Goal: Task Accomplishment & Management: Complete application form

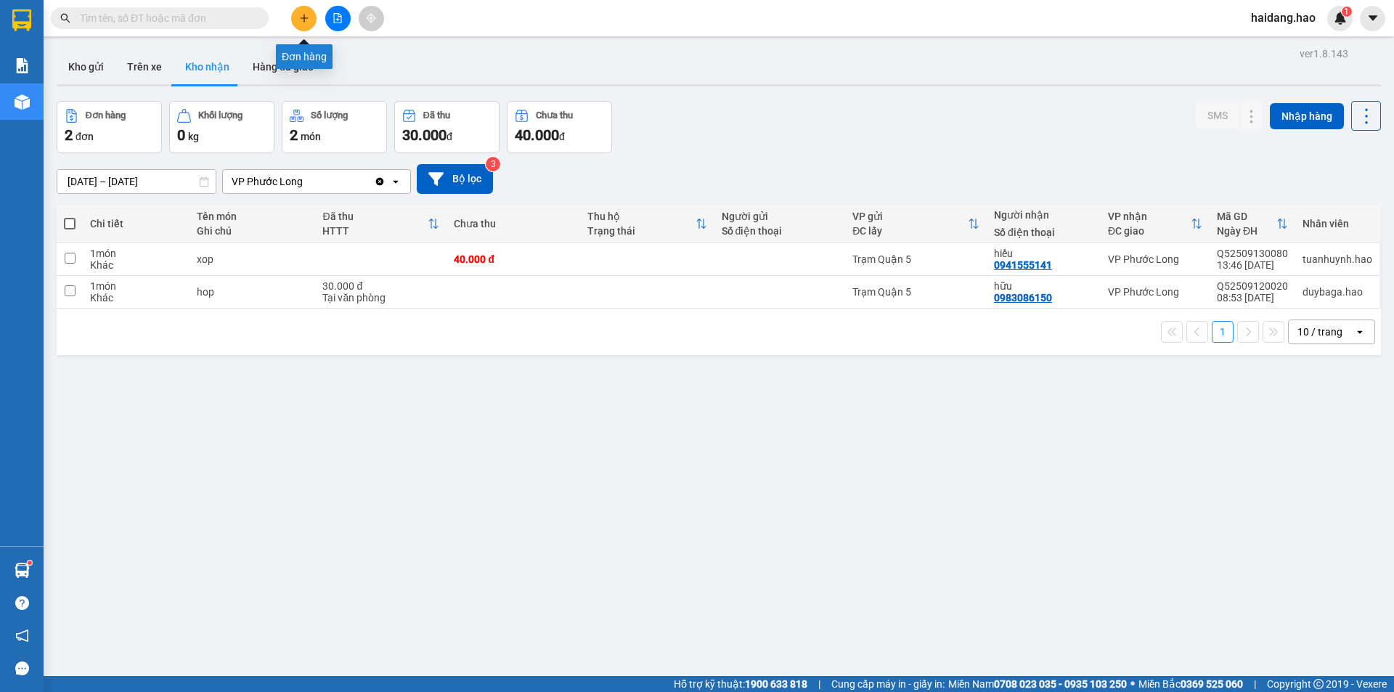
click at [295, 17] on button at bounding box center [303, 18] width 25 height 25
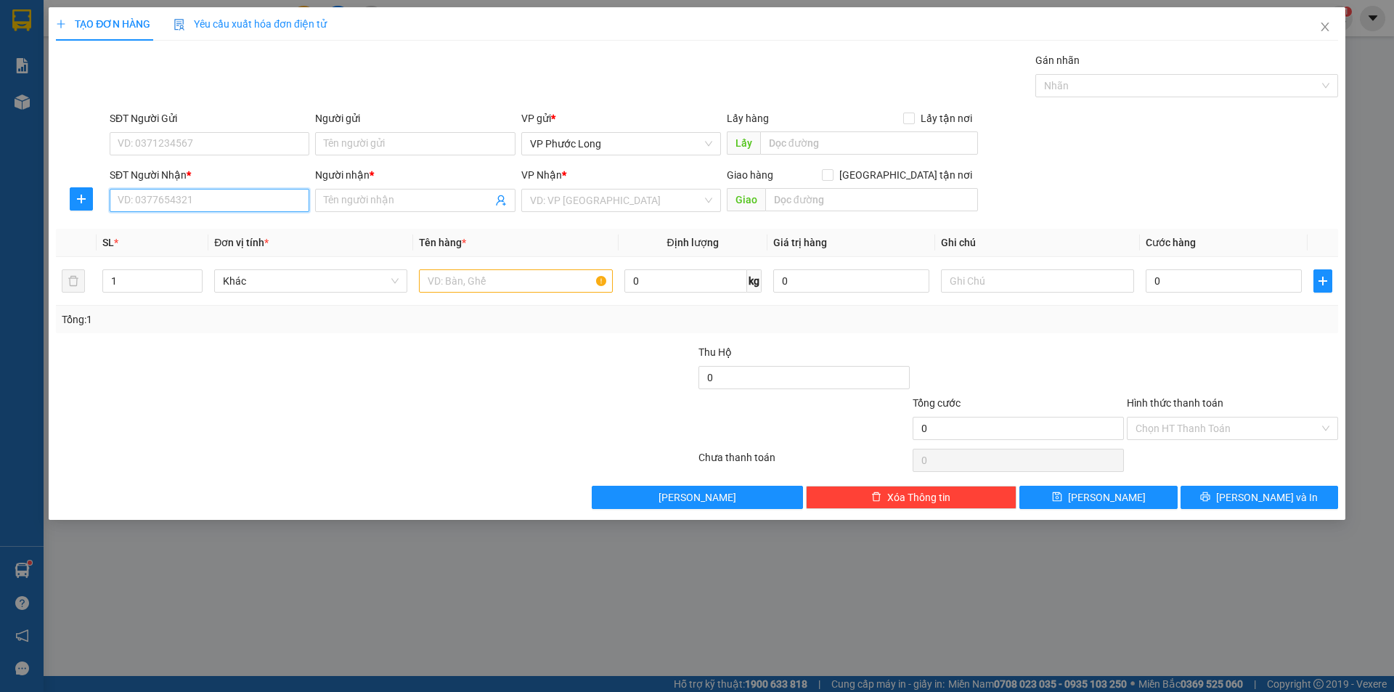
click at [195, 206] on input "SĐT Người Nhận *" at bounding box center [210, 200] width 200 height 23
type input "0832564683"
click at [206, 234] on div "0832564683 - [PERSON_NAME]" at bounding box center [209, 229] width 182 height 16
type input "[PERSON_NAME]"
checkbox input "true"
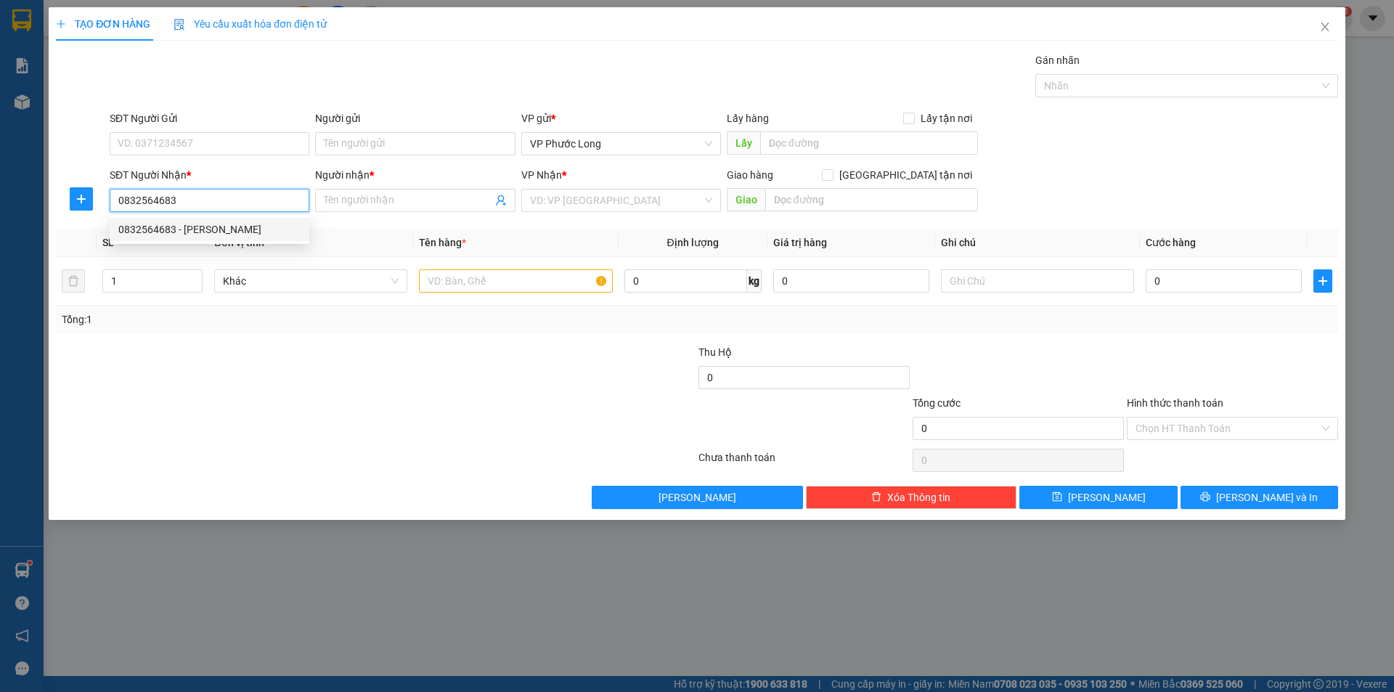
type input "QUẬN 8"
type input "40.000"
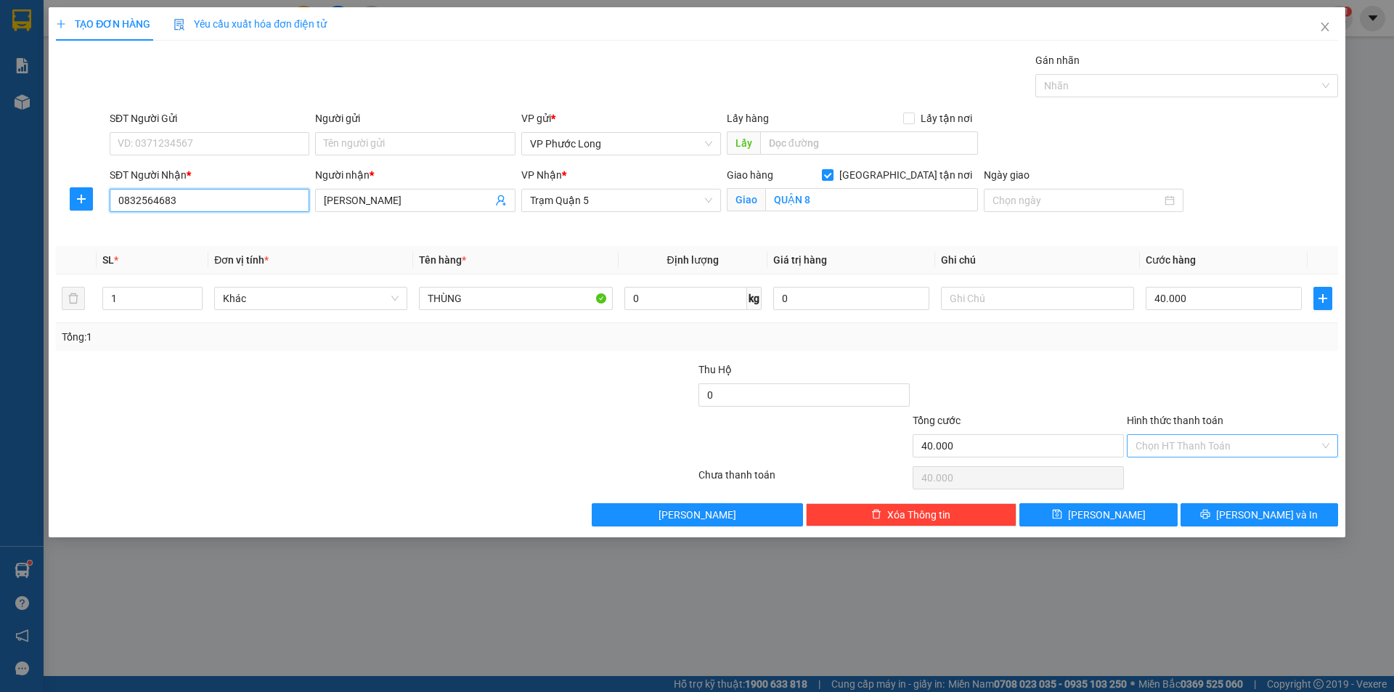
type input "0832564683"
click at [1190, 440] on input "Hình thức thanh toán" at bounding box center [1227, 446] width 184 height 22
click at [1188, 475] on div "Tại văn phòng" at bounding box center [1232, 475] width 194 height 16
type input "0"
click at [1257, 518] on span "[PERSON_NAME] và In" at bounding box center [1267, 515] width 102 height 16
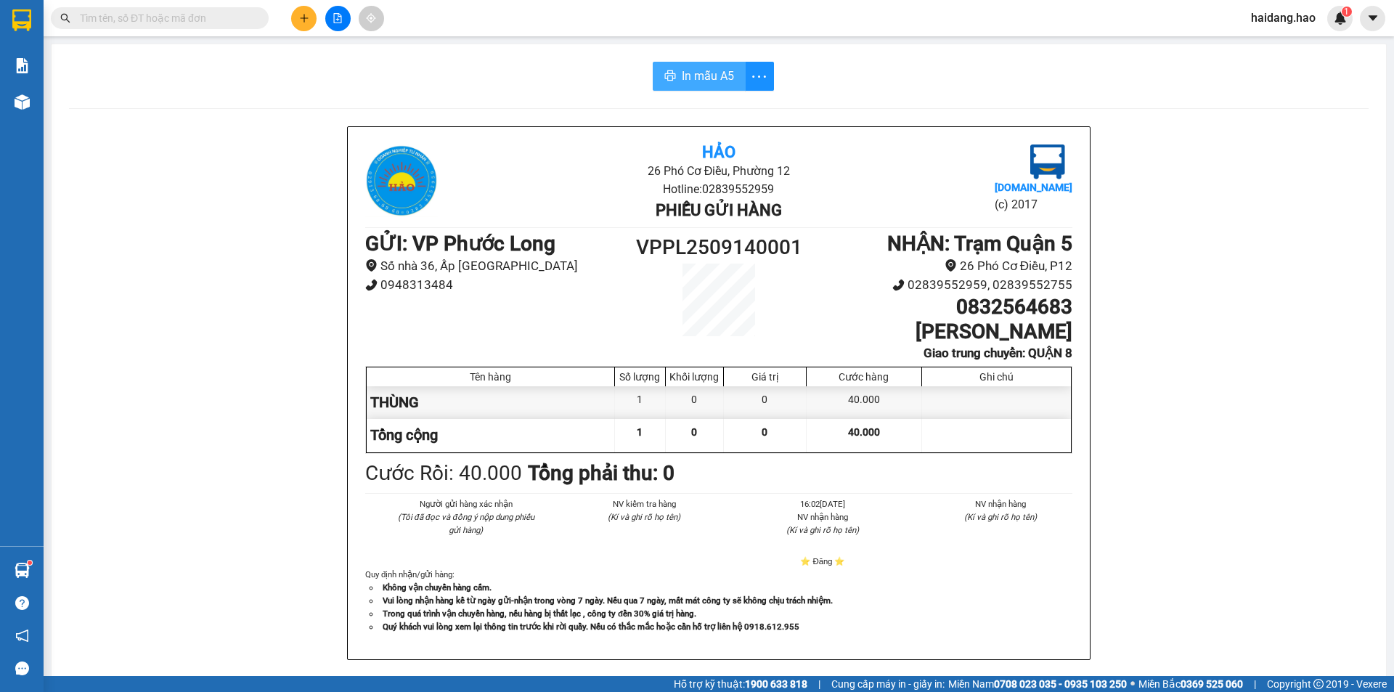
click at [676, 66] on button "In mẫu A5" at bounding box center [698, 76] width 93 height 29
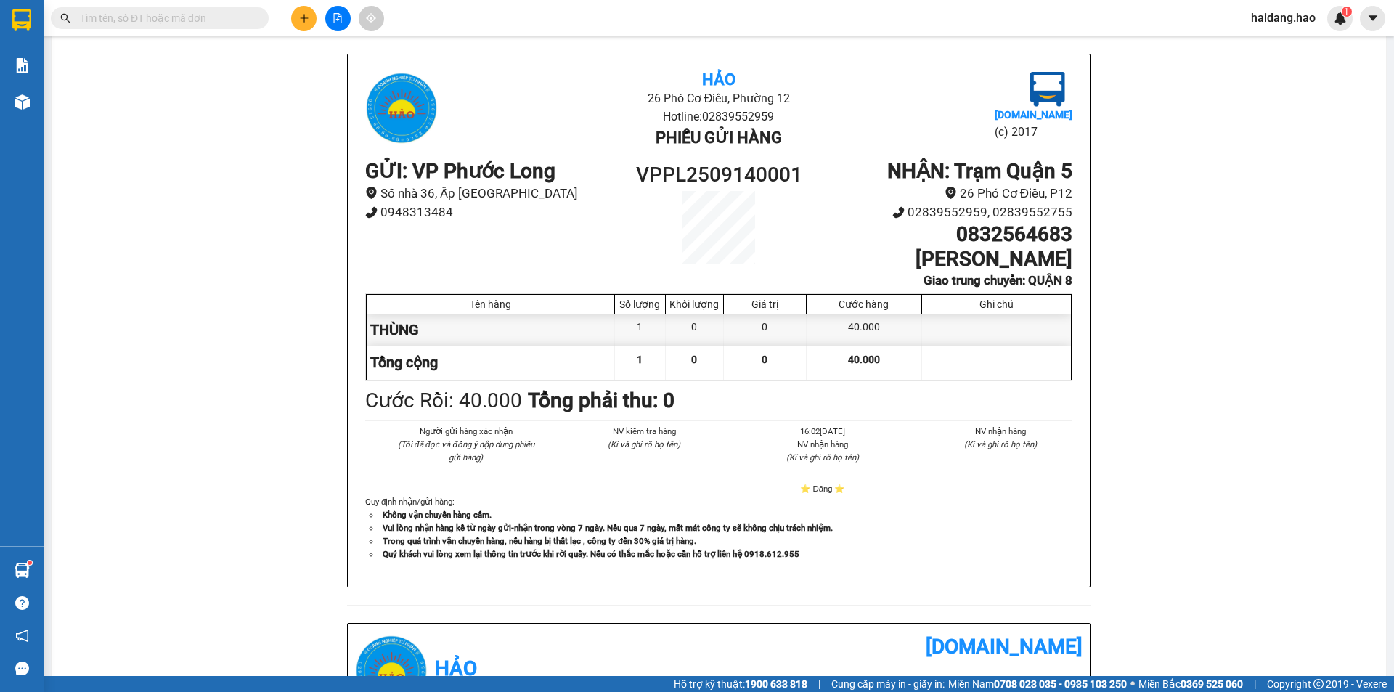
scroll to position [145, 0]
